Goal: Transaction & Acquisition: Purchase product/service

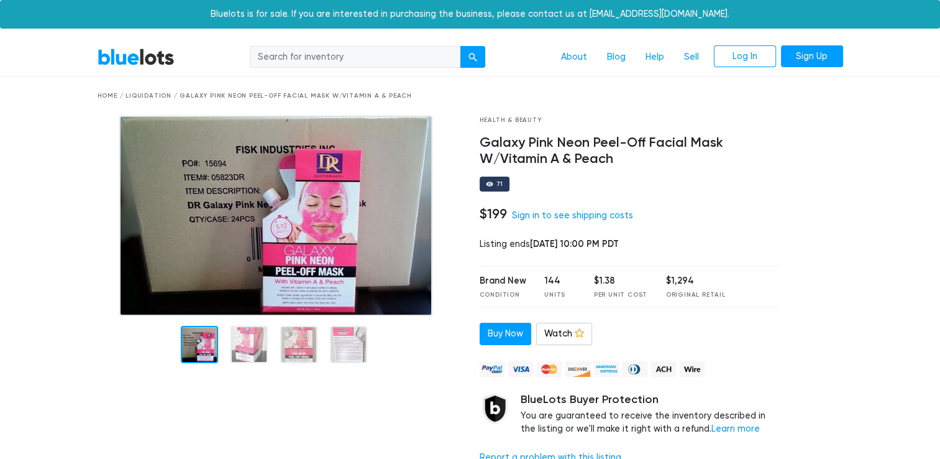
click at [162, 63] on link "BlueLots" at bounding box center [136, 57] width 77 height 18
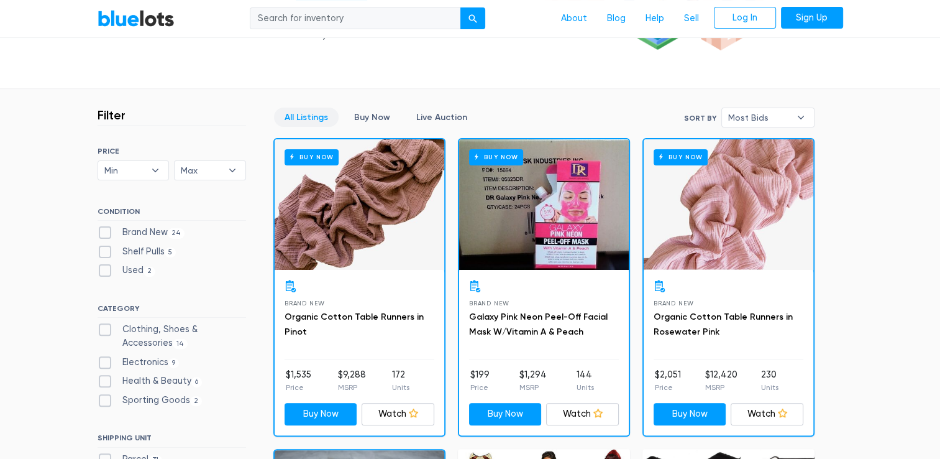
scroll to position [281, 0]
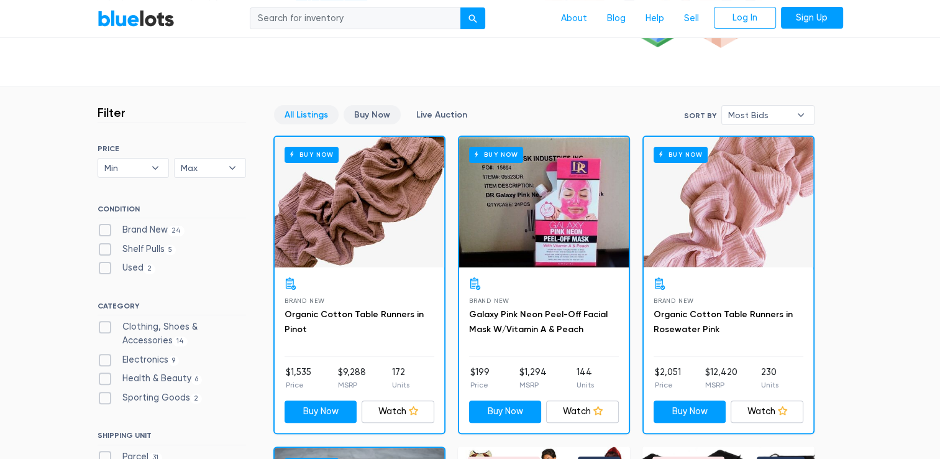
click at [358, 119] on link "Buy Now" at bounding box center [372, 114] width 57 height 19
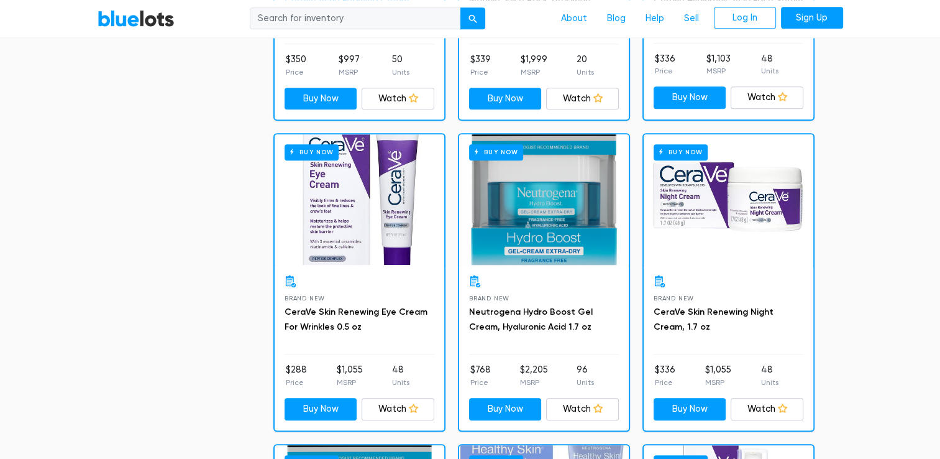
scroll to position [1221, 0]
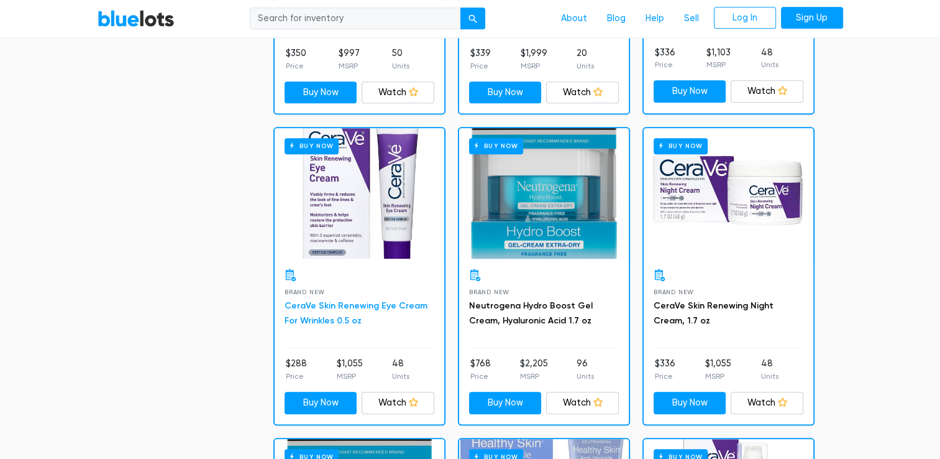
click at [350, 300] on link "CeraVe Skin Renewing Eye Cream For Wrinkles 0.5 oz" at bounding box center [356, 312] width 143 height 25
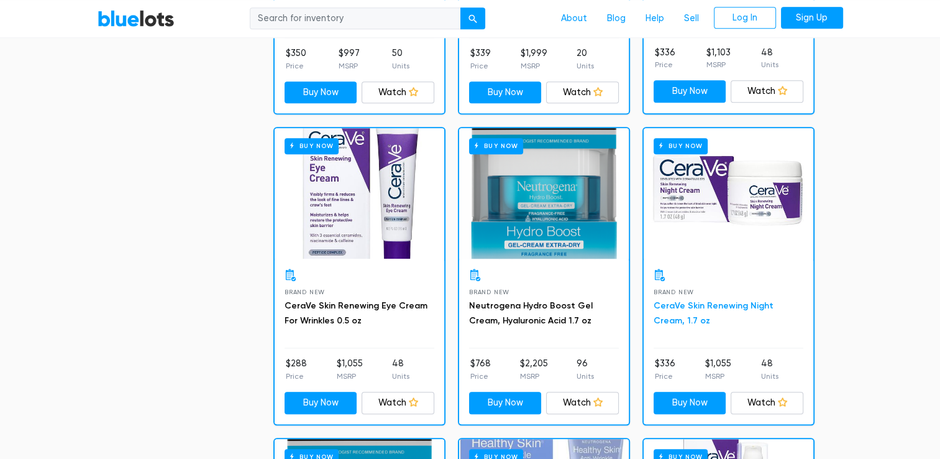
click at [698, 300] on link "CeraVe Skin Renewing Night Cream, 1.7 oz" at bounding box center [714, 312] width 120 height 25
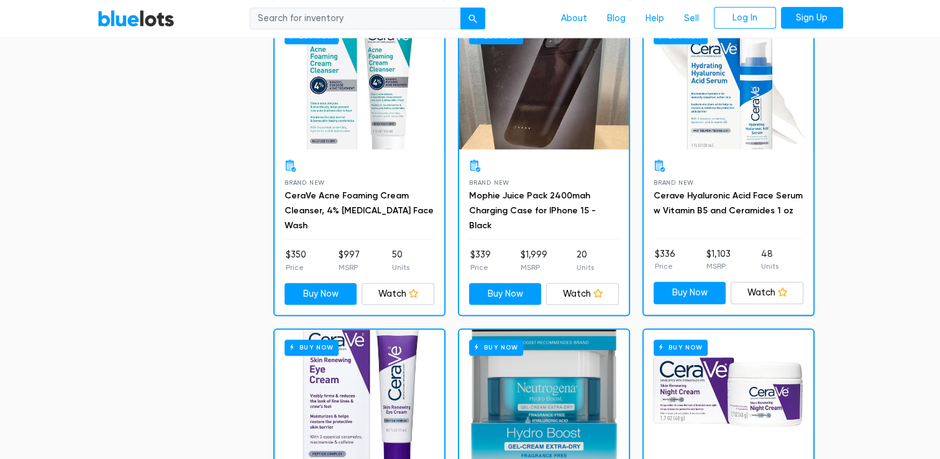
scroll to position [1020, 0]
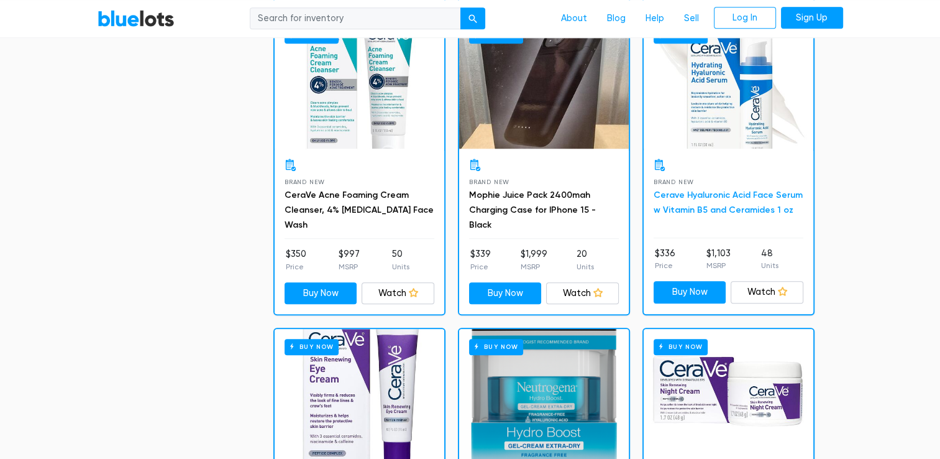
click at [706, 193] on link "Cerave Hyaluronic Acid Face Serum w Vitamin B5 and Ceramides 1 oz" at bounding box center [728, 201] width 149 height 25
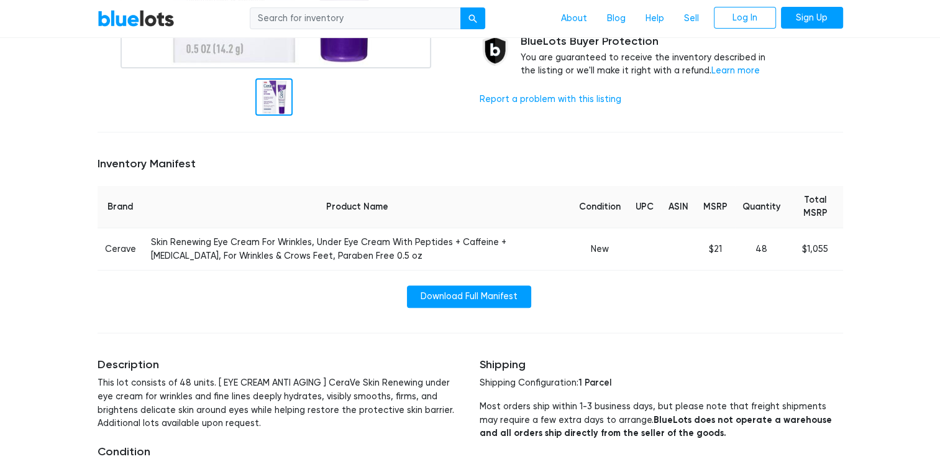
scroll to position [408, 0]
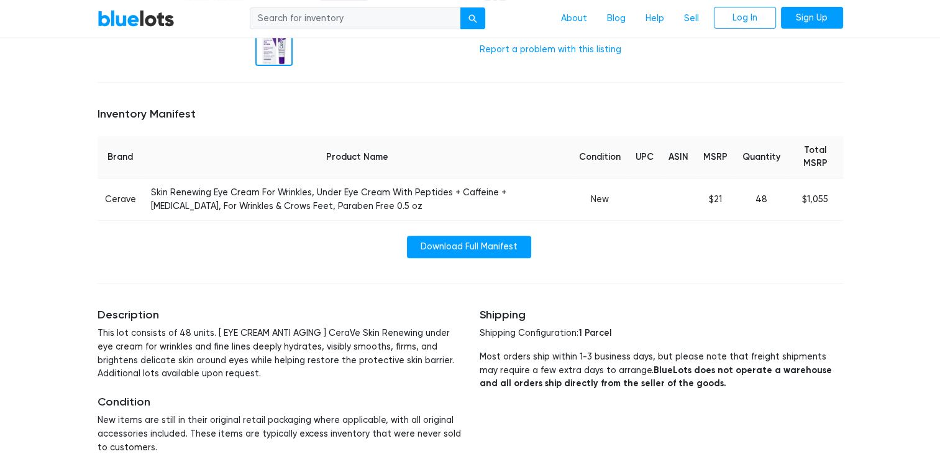
click at [330, 216] on td "Skin Renewing Eye Cream For Wrinkles, Under Eye Cream With Peptides + Caffeine …" at bounding box center [358, 199] width 428 height 42
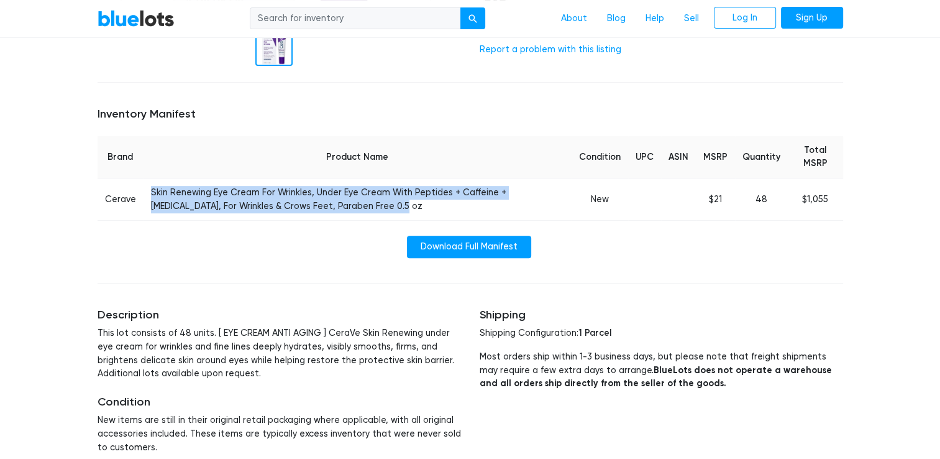
drag, startPoint x: 327, startPoint y: 208, endPoint x: 148, endPoint y: 193, distance: 179.6
click at [148, 193] on td "Skin Renewing Eye Cream For Wrinkles, Under Eye Cream With Peptides + Caffeine …" at bounding box center [358, 199] width 428 height 42
copy td "Skin Renewing Eye Cream For Wrinkles, Under Eye Cream With Peptides + Caffeine …"
click at [362, 203] on td "Skin Renewing Eye Cream For Wrinkles, Under Eye Cream With Peptides + Caffeine …" at bounding box center [358, 199] width 428 height 42
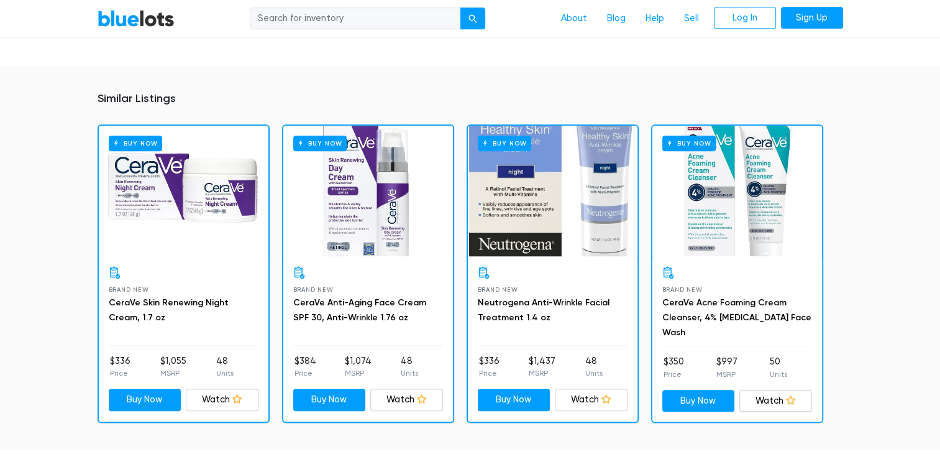
scroll to position [831, 0]
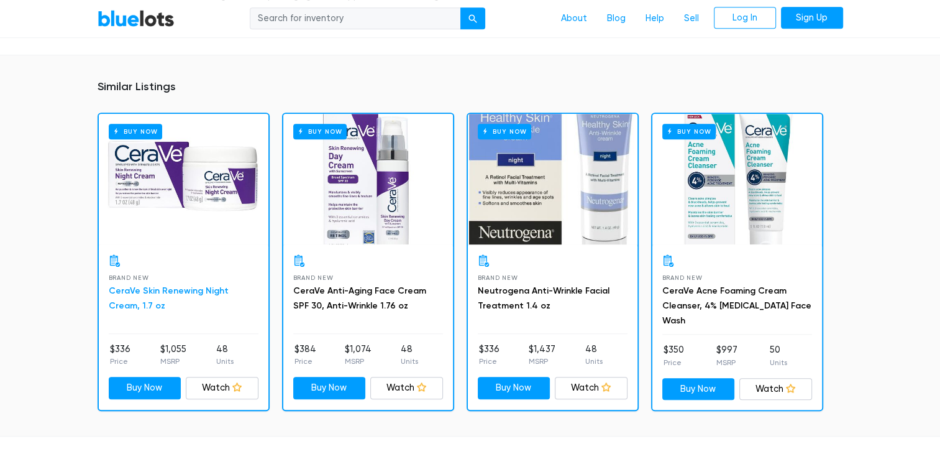
click at [199, 290] on link "CeraVe Skin Renewing Night Cream, 1.7 oz" at bounding box center [169, 297] width 120 height 25
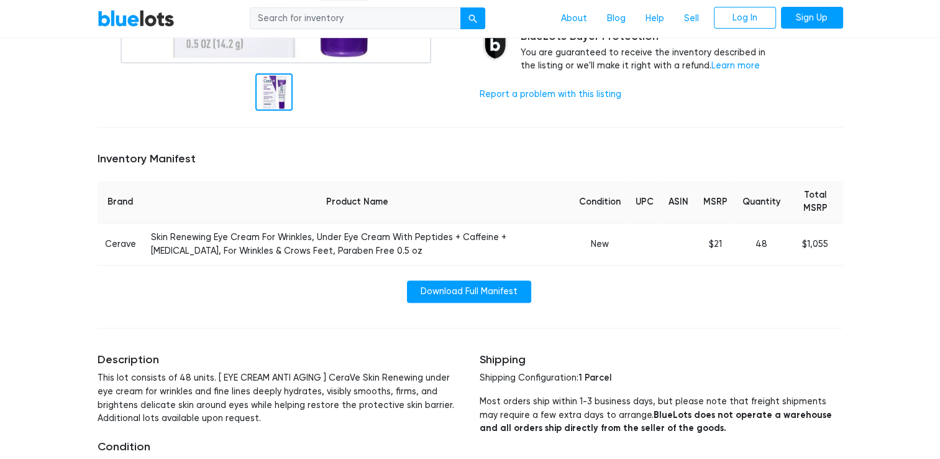
scroll to position [280, 0]
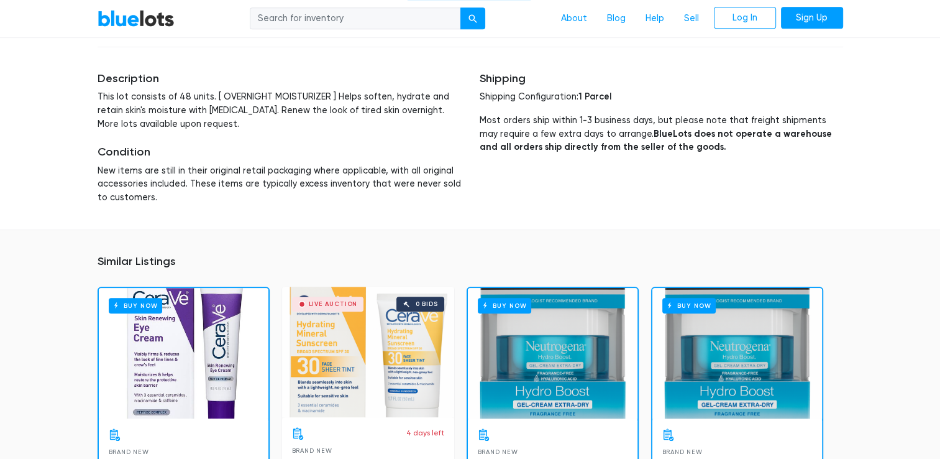
scroll to position [642, 0]
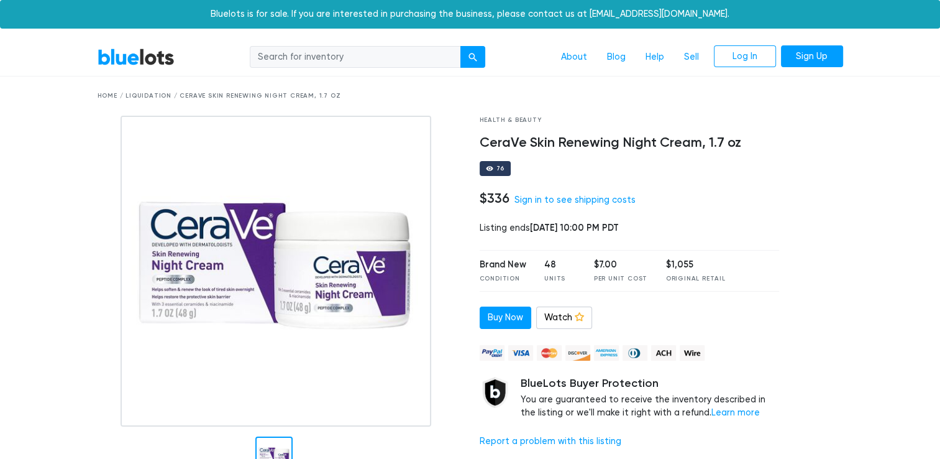
click at [398, 163] on img at bounding box center [276, 271] width 311 height 311
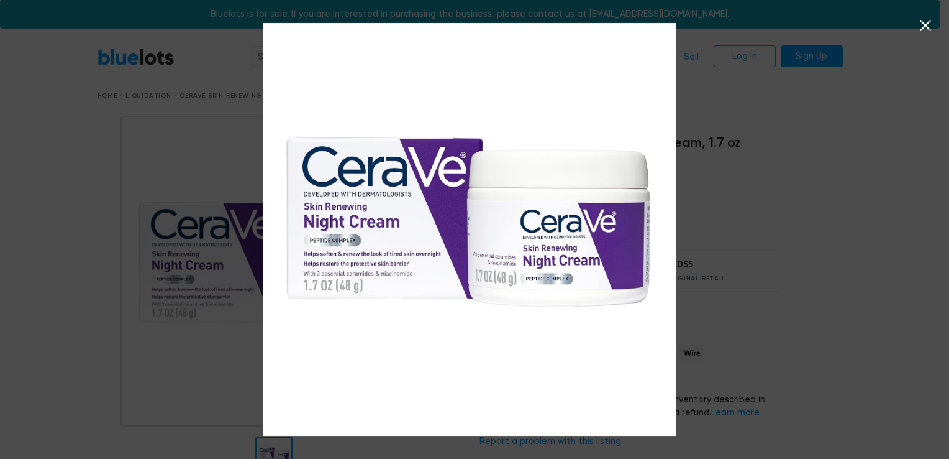
click at [891, 72] on div at bounding box center [474, 229] width 949 height 459
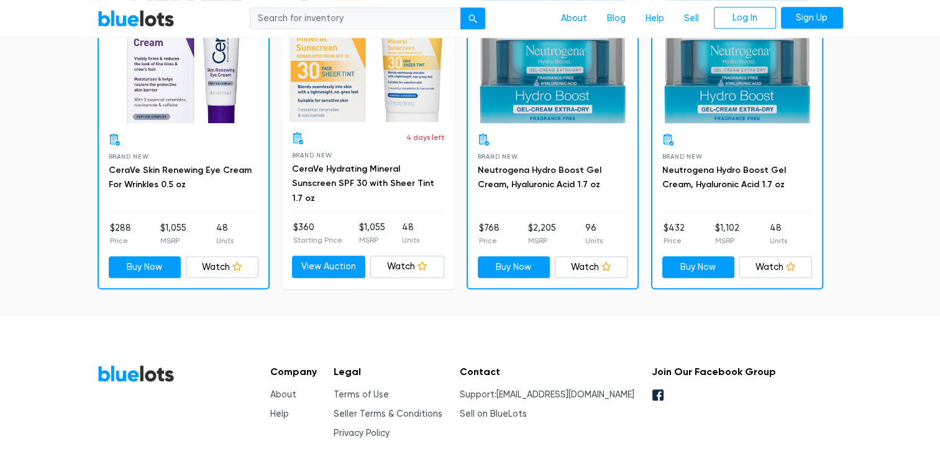
scroll to position [923, 0]
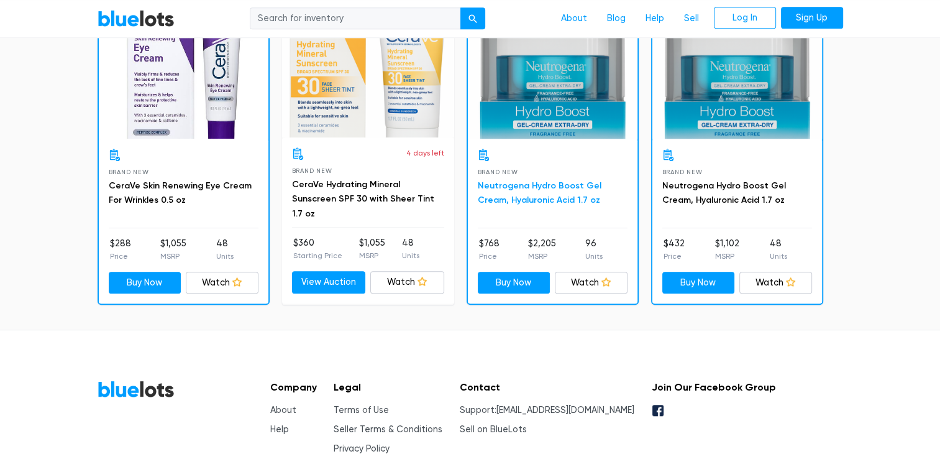
click at [550, 181] on link "Neutrogena Hydro Boost Gel Cream, Hyaluronic Acid 1.7 oz" at bounding box center [540, 192] width 124 height 25
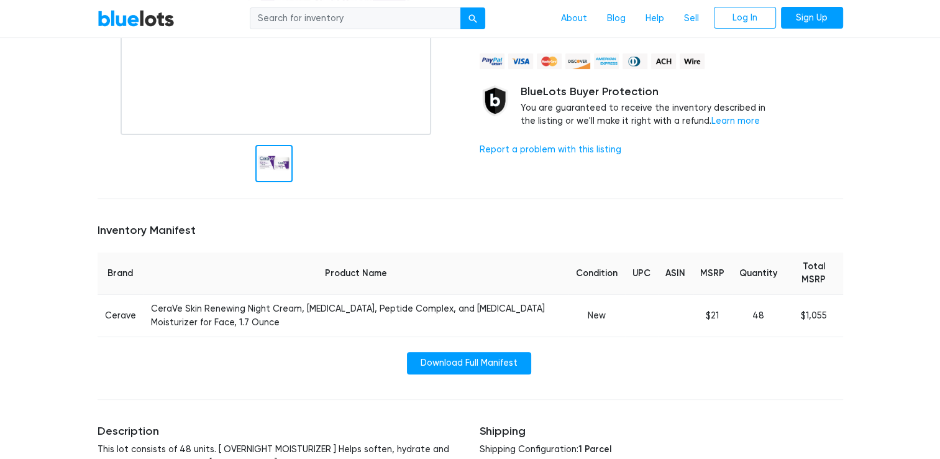
scroll to position [0, 0]
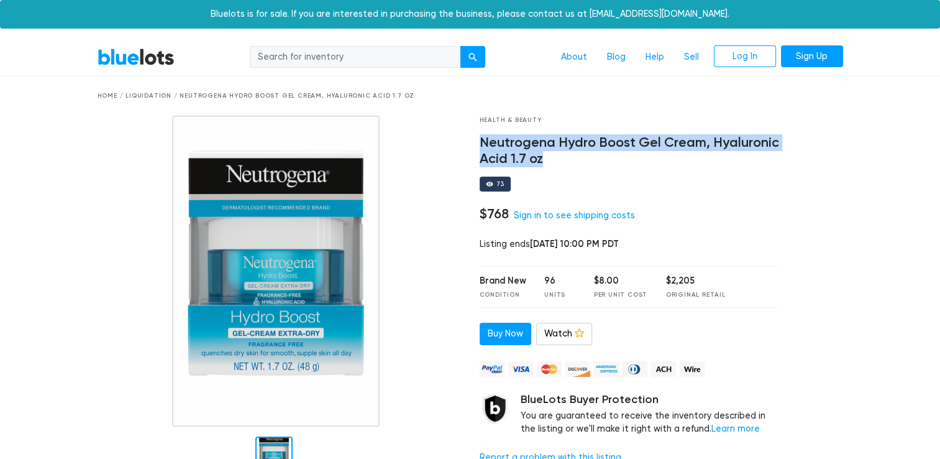
drag, startPoint x: 551, startPoint y: 165, endPoint x: 473, endPoint y: 137, distance: 83.1
click at [473, 137] on div "Health & Beauty Neutrogena Hydro Boost Gel Cream, Hyaluronic Acid 1.7 oz 73 $76…" at bounding box center [629, 298] width 319 height 365
copy h4 "Neutrogena Hydro Boost Gel Cream, Hyaluronic Acid 1.7 oz"
click at [693, 163] on h4 "Neutrogena Hydro Boost Gel Cream, Hyaluronic Acid 1.7 oz" at bounding box center [630, 151] width 300 height 32
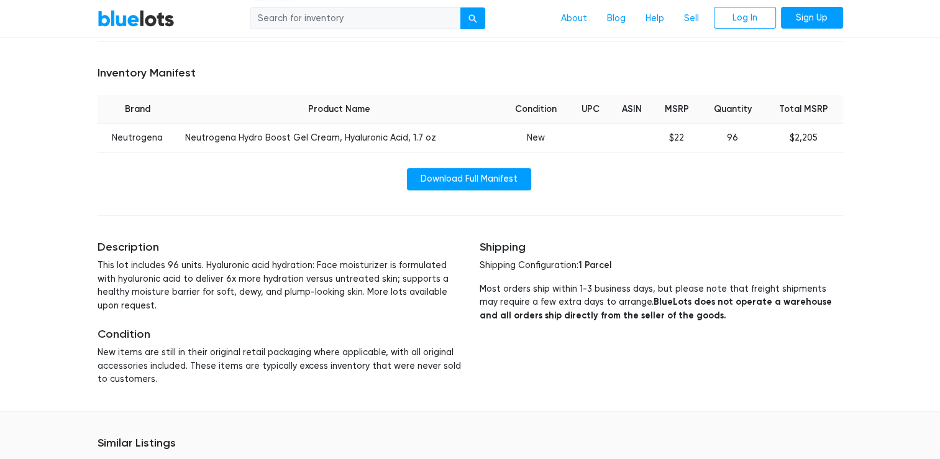
scroll to position [492, 0]
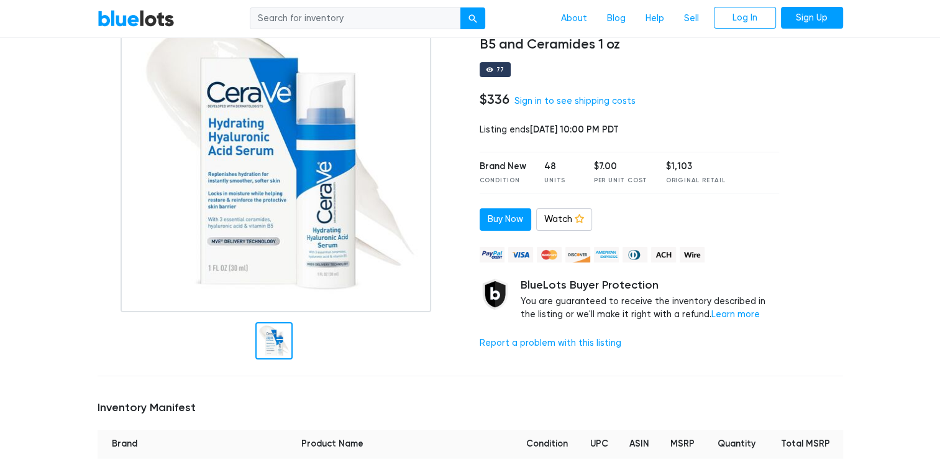
scroll to position [83, 0]
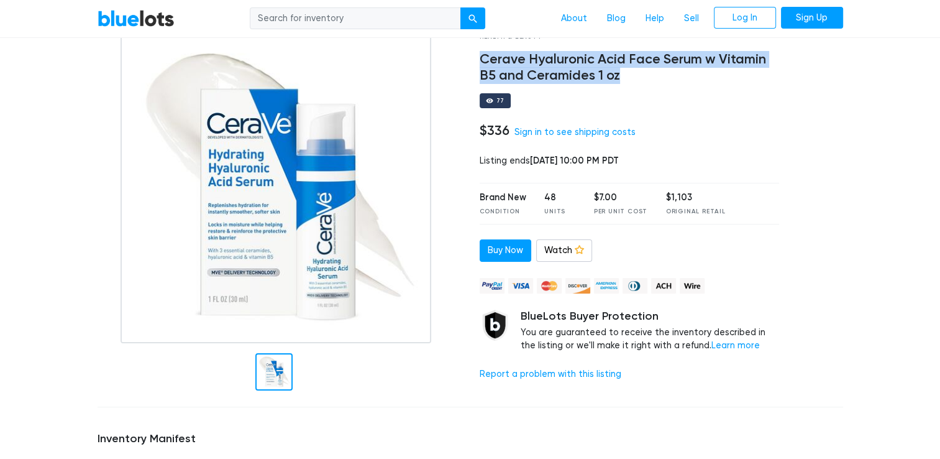
drag, startPoint x: 479, startPoint y: 61, endPoint x: 637, endPoint y: 71, distance: 158.7
click at [637, 71] on h4 "Cerave Hyaluronic Acid Face Serum w Vitamin B5 and Ceramides 1 oz" at bounding box center [630, 68] width 300 height 32
drag, startPoint x: 637, startPoint y: 71, endPoint x: 567, endPoint y: 68, distance: 70.3
copy h4 "Cerave Hyaluronic Acid Face Serum w Vitamin B5 and Ceramides 1 oz"
